Goal: Task Accomplishment & Management: Complete application form

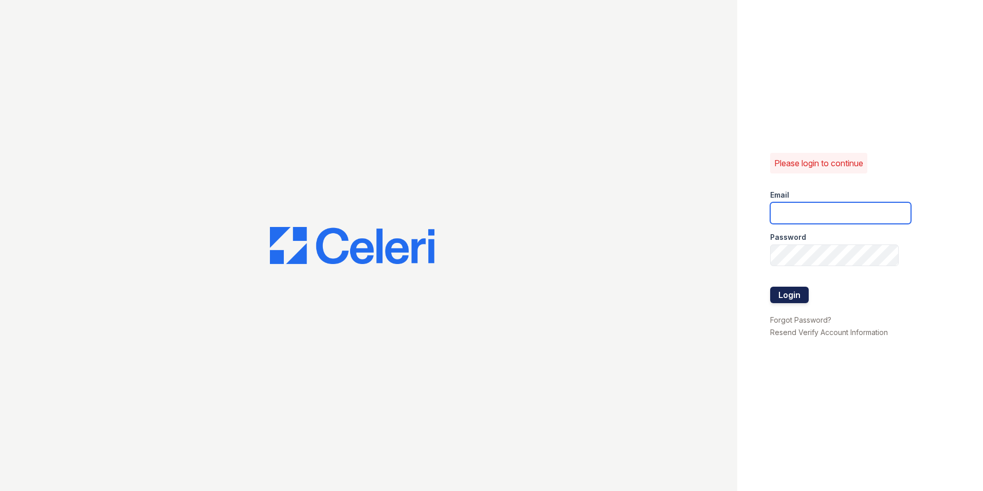
type input "[EMAIL_ADDRESS][DOMAIN_NAME]"
click at [777, 298] on button "Login" at bounding box center [789, 294] width 39 height 16
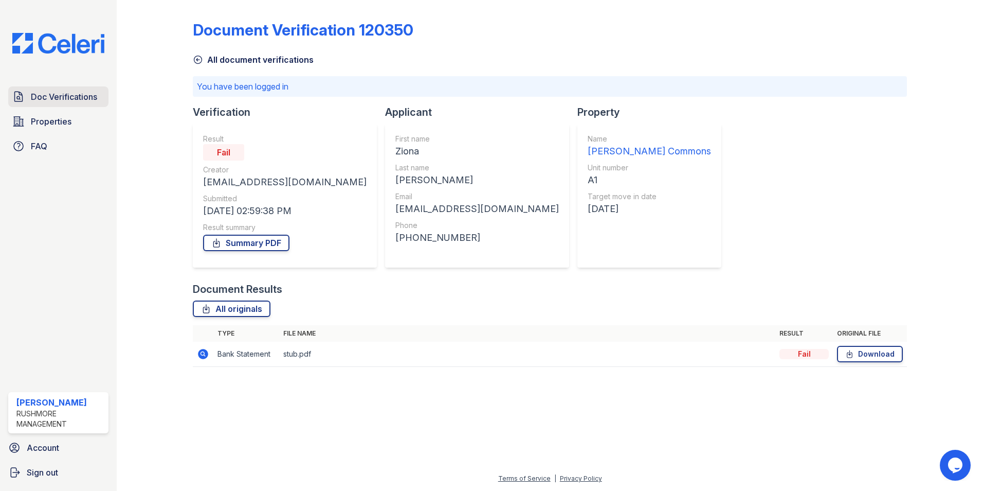
click at [99, 99] on link "Doc Verifications" at bounding box center [58, 96] width 100 height 21
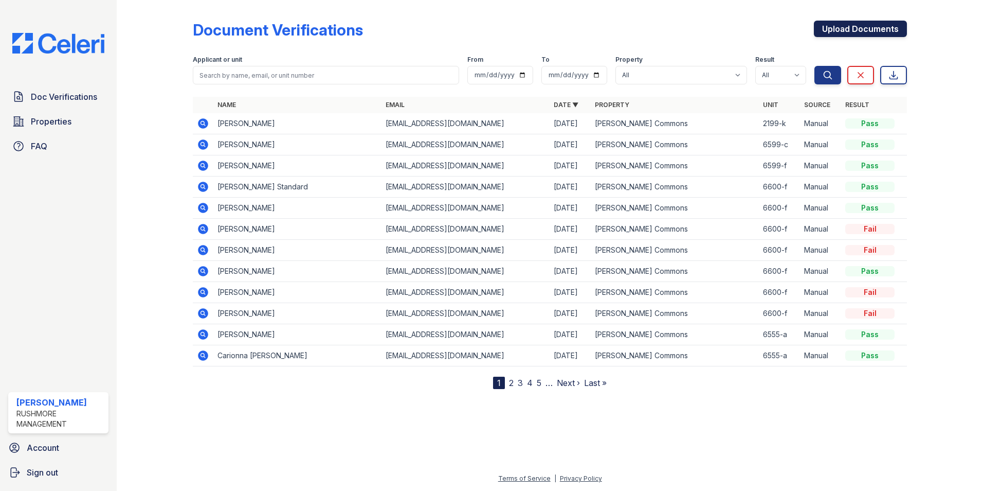
click at [827, 25] on link "Upload Documents" at bounding box center [860, 29] width 93 height 16
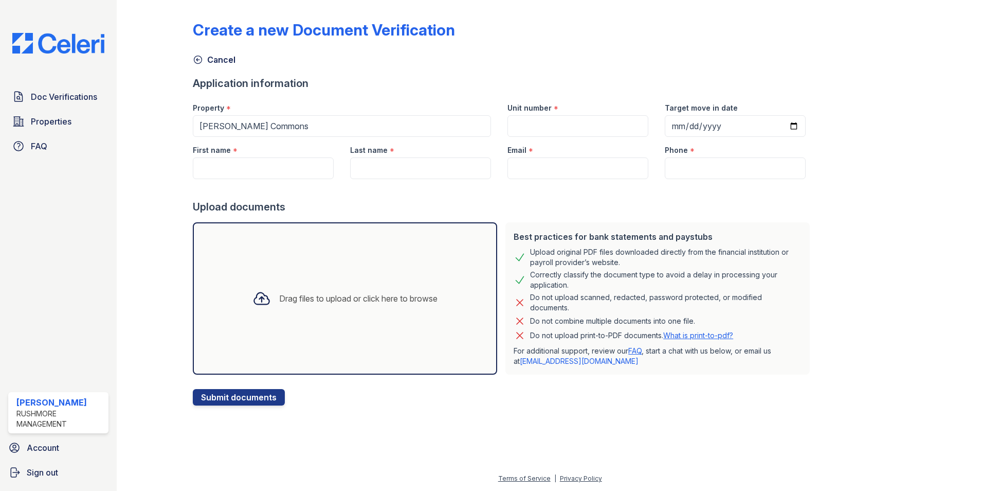
click at [763, 420] on div "Create a new Document Verification Cancel Application information Property * Ch…" at bounding box center [550, 211] width 834 height 422
click at [676, 211] on div "Upload documents" at bounding box center [503, 207] width 621 height 14
click at [597, 129] on input "Unit number" at bounding box center [578, 126] width 141 height 22
type input "6553-g"
click at [694, 129] on input "Target move in date" at bounding box center [735, 126] width 141 height 22
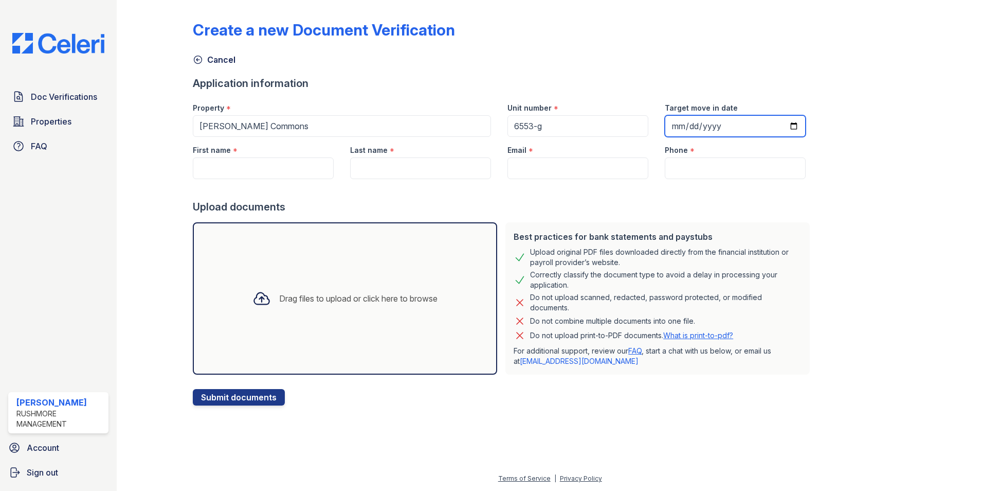
click at [676, 124] on input "Target move in date" at bounding box center [735, 126] width 141 height 22
click at [665, 124] on input "Target move in date" at bounding box center [735, 126] width 141 height 22
type input "2025-10-14"
drag, startPoint x: 286, startPoint y: 166, endPoint x: 283, endPoint y: 153, distance: 13.2
click at [286, 165] on input "First name" at bounding box center [263, 168] width 141 height 22
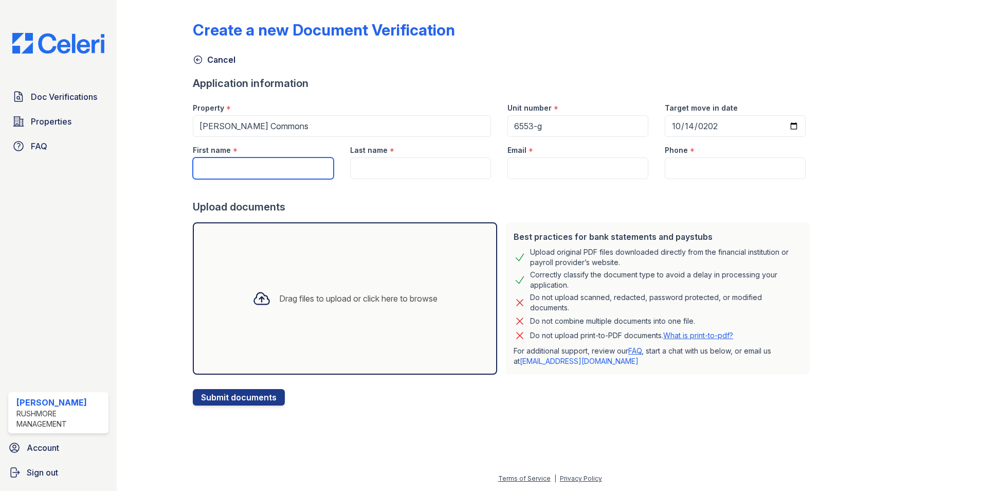
paste input "Raymond"
type input "Raymond"
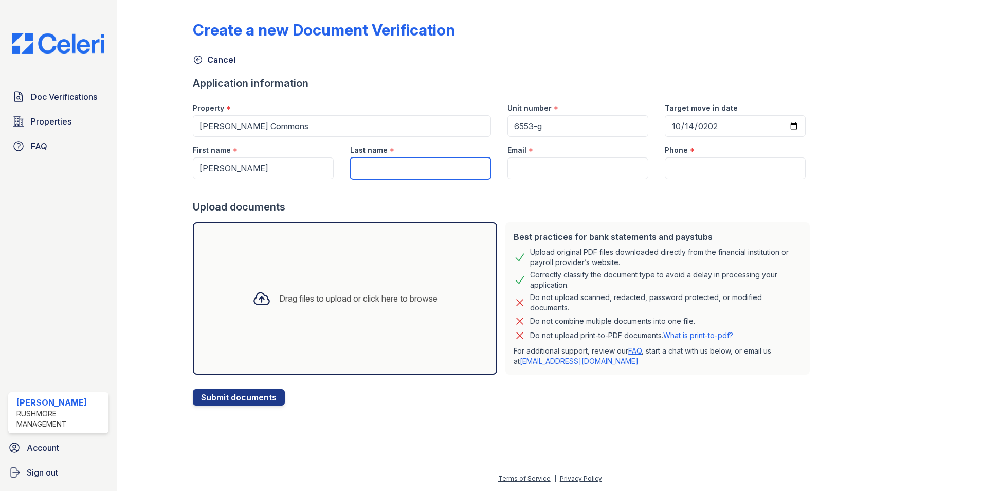
click at [431, 167] on input "Last name" at bounding box center [420, 168] width 141 height 22
paste input "Williams"
type input "Williams"
click at [521, 166] on input "Email" at bounding box center [578, 168] width 141 height 22
paste input "megaman90210411@gmail.com"
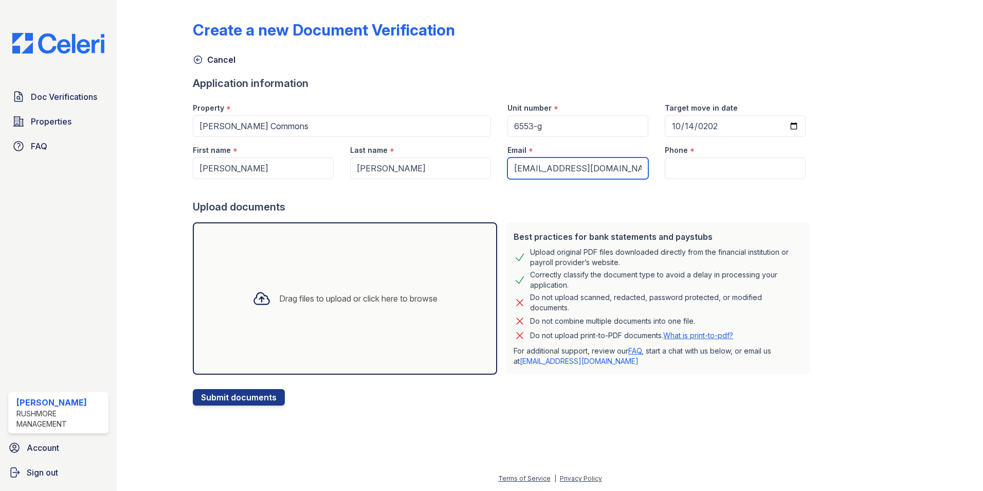
type input "megaman90210411@gmail.com"
click at [698, 175] on input "Phone" at bounding box center [735, 168] width 141 height 22
paste input "(614) 620-1107"
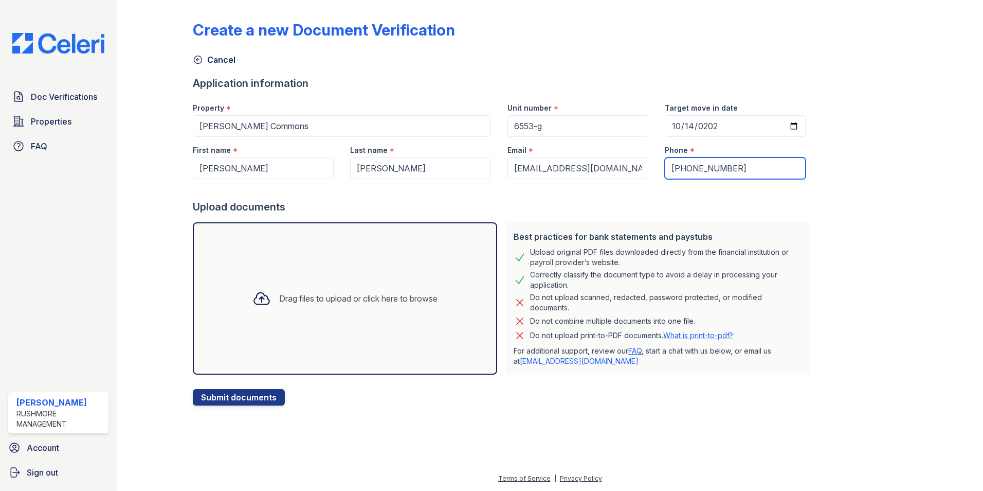
type input "(614) 620-1107"
drag, startPoint x: 250, startPoint y: 274, endPoint x: 252, endPoint y: 266, distance: 7.9
click at [252, 266] on div "Drag files to upload or click here to browse" at bounding box center [345, 298] width 304 height 152
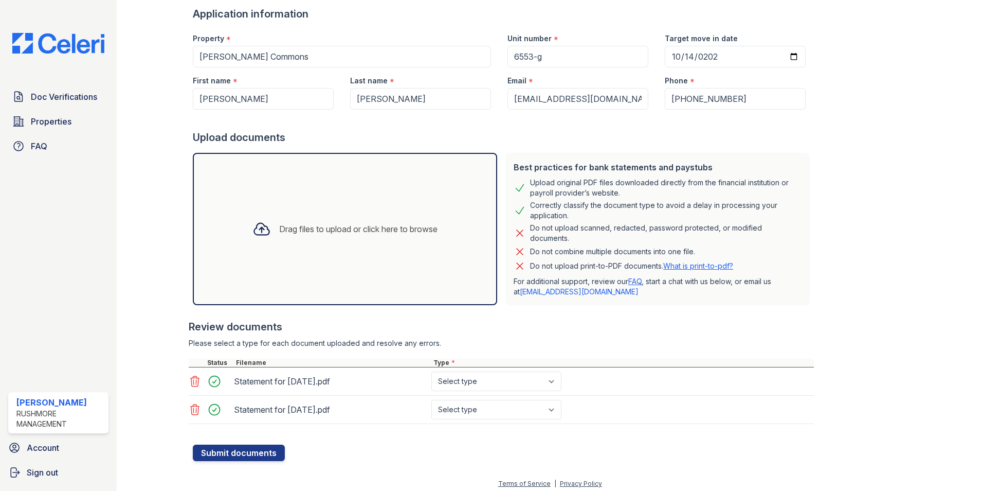
scroll to position [75, 0]
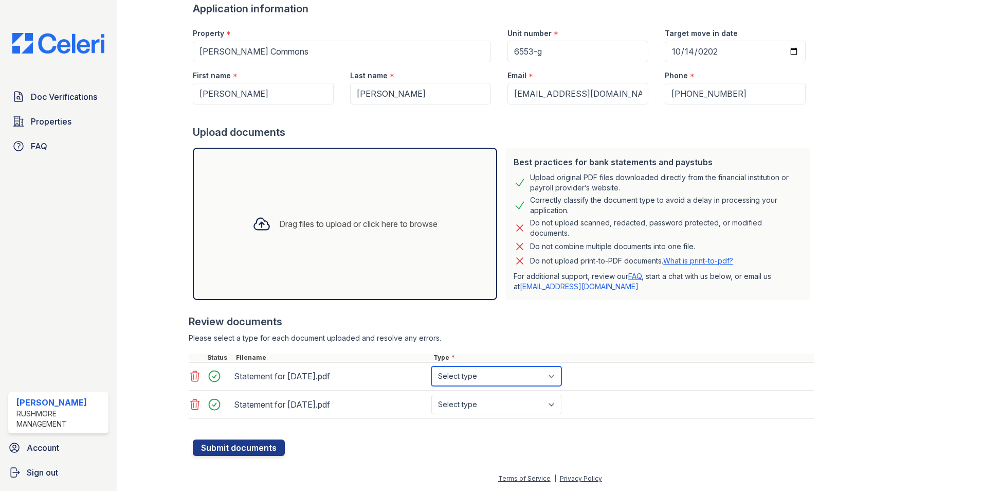
click at [510, 370] on select "Select type Paystub Bank Statement Offer Letter Tax Documents Benefit Award Let…" at bounding box center [496, 376] width 130 height 20
select select "paystub"
click at [431, 366] on select "Select type Paystub Bank Statement Offer Letter Tax Documents Benefit Award Let…" at bounding box center [496, 376] width 130 height 20
click at [489, 406] on select "Select type Paystub Bank Statement Offer Letter Tax Documents Benefit Award Let…" at bounding box center [496, 404] width 130 height 20
select select "paystub"
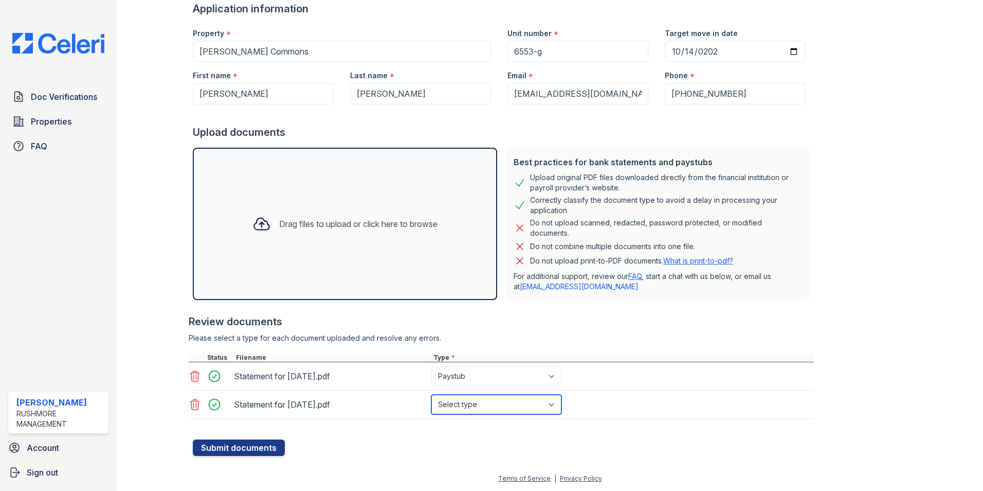
click at [431, 394] on select "Select type Paystub Bank Statement Offer Letter Tax Documents Benefit Award Let…" at bounding box center [496, 404] width 130 height 20
click at [276, 446] on button "Submit documents" at bounding box center [239, 447] width 92 height 16
